Goal: Task Accomplishment & Management: Use online tool/utility

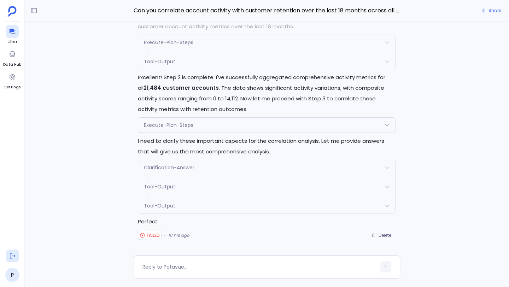
click at [12, 235] on icon at bounding box center [12, 255] width 7 height 7
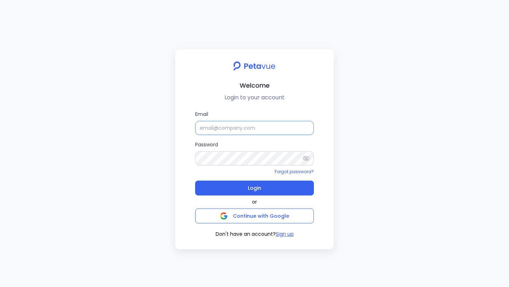
type input "[PERSON_NAME]"
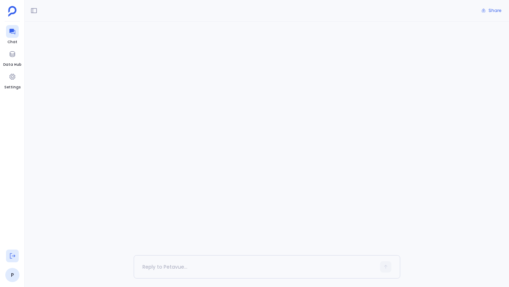
click at [11, 257] on icon at bounding box center [12, 255] width 7 height 7
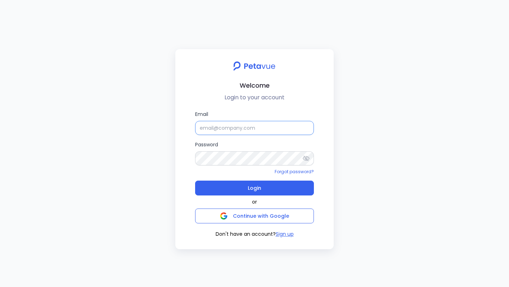
type input "[PERSON_NAME]"
click at [255, 123] on input "[PERSON_NAME]" at bounding box center [254, 128] width 119 height 14
drag, startPoint x: 253, startPoint y: 129, endPoint x: 196, endPoint y: 129, distance: 57.2
click at [196, 129] on input "[PERSON_NAME]" at bounding box center [254, 128] width 119 height 14
paste input "support+firemon@petavue.com"
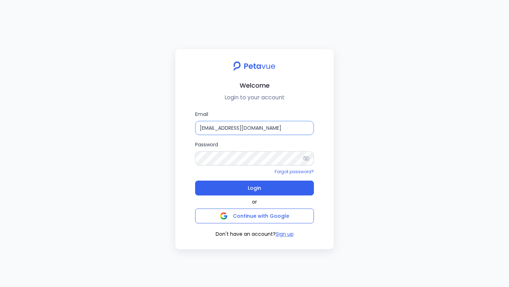
type input "support+firemon@petavue.com"
click at [176, 157] on div "Welcome Login to your account Email support+firemon@petavue.com Password Forgot…" at bounding box center [254, 149] width 158 height 200
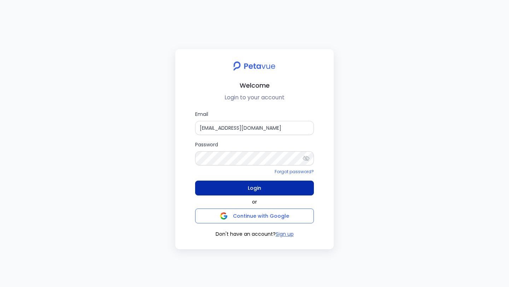
click at [219, 187] on button "Login" at bounding box center [254, 187] width 119 height 15
